Goal: Find specific page/section: Find specific page/section

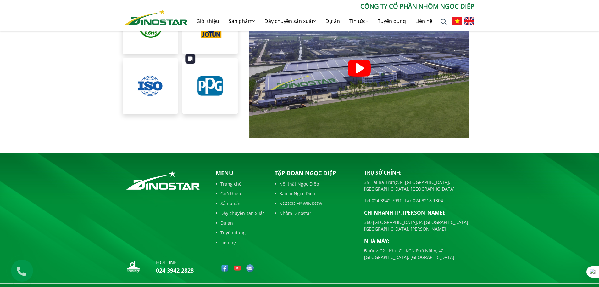
scroll to position [1438, 0]
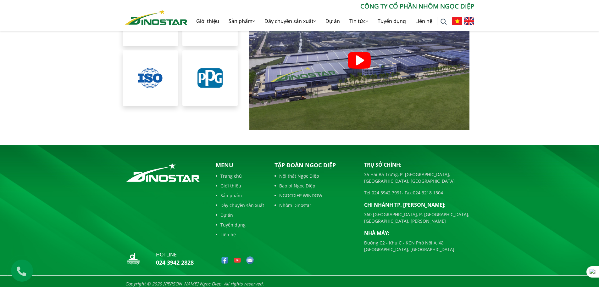
click at [229, 192] on link "Sản phẩm" at bounding box center [240, 195] width 48 height 7
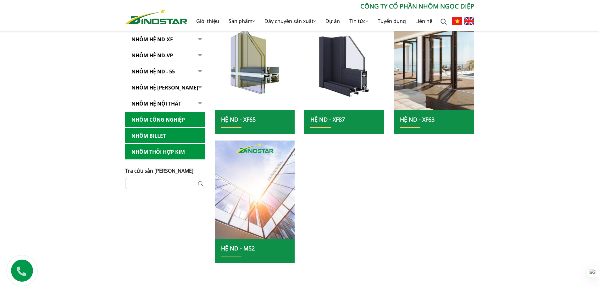
scroll to position [346, 0]
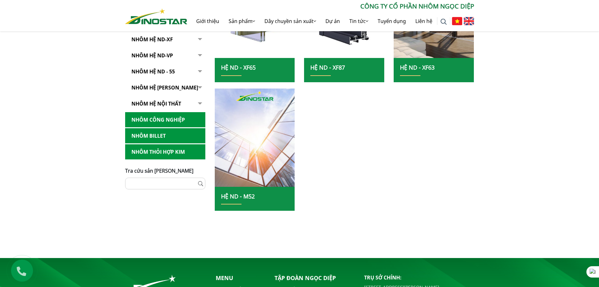
click at [156, 118] on link "Nhôm Công nghiệp" at bounding box center [165, 119] width 80 height 15
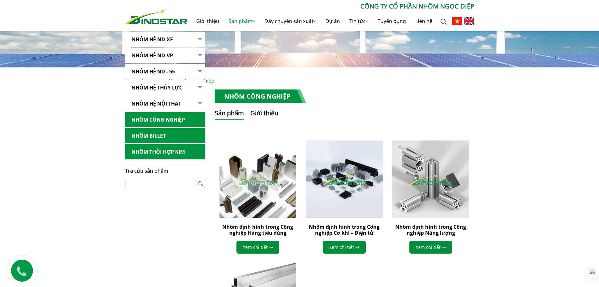
scroll to position [31, 0]
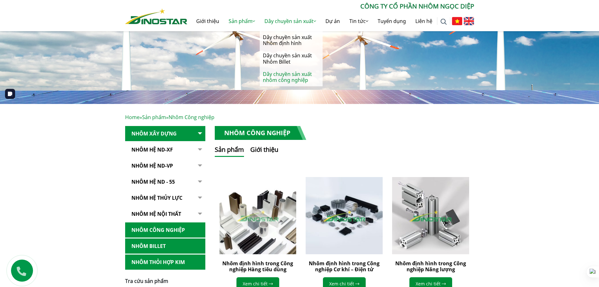
click at [279, 74] on link "Dây chuyền sản xuất nhôm công nghiệp" at bounding box center [291, 77] width 63 height 18
